Goal: Navigation & Orientation: Find specific page/section

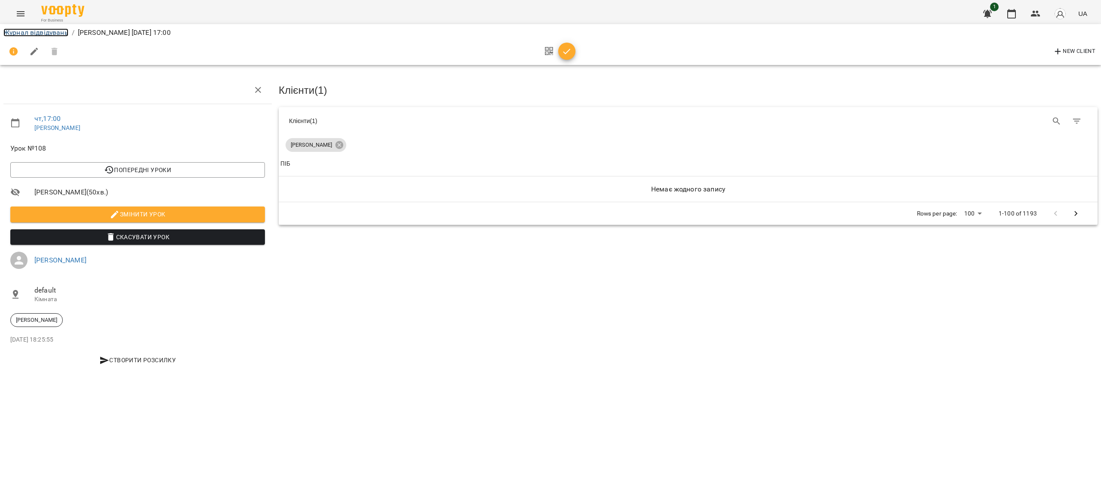
click at [38, 31] on link "Журнал відвідувань" at bounding box center [35, 32] width 65 height 8
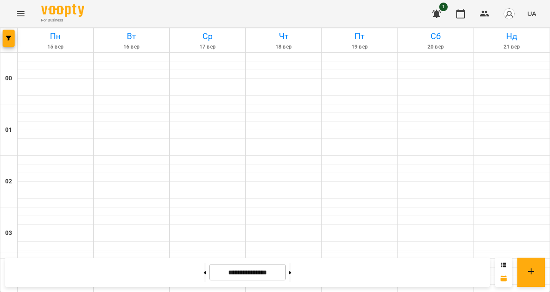
scroll to position [539, 0]
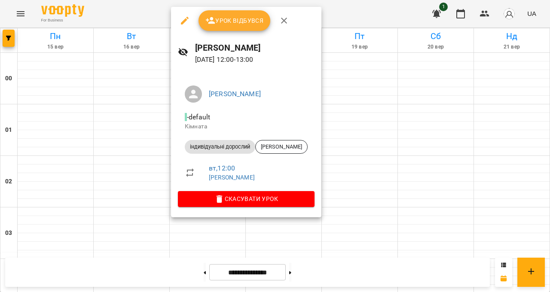
click at [387, 133] on div at bounding box center [275, 146] width 550 height 292
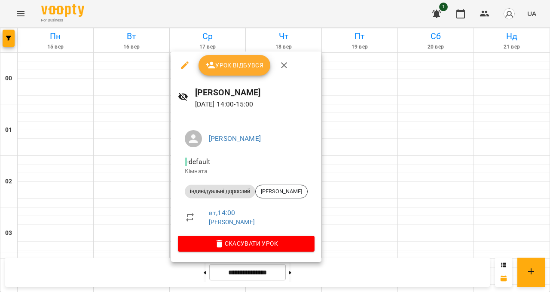
click at [412, 154] on div at bounding box center [275, 146] width 550 height 292
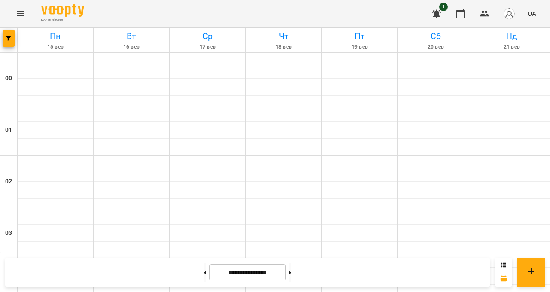
scroll to position [797, 0]
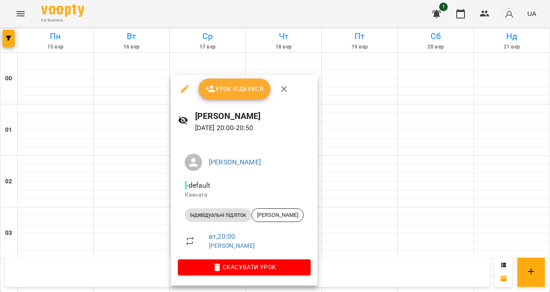
click at [405, 208] on div at bounding box center [275, 146] width 550 height 292
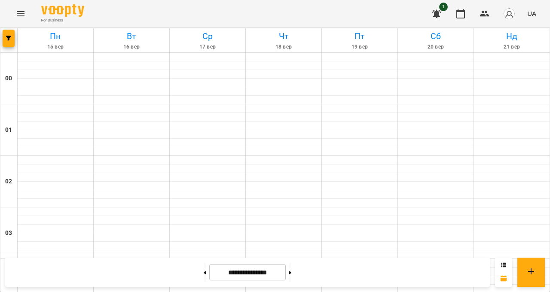
scroll to position [568, 0]
